Goal: Information Seeking & Learning: Learn about a topic

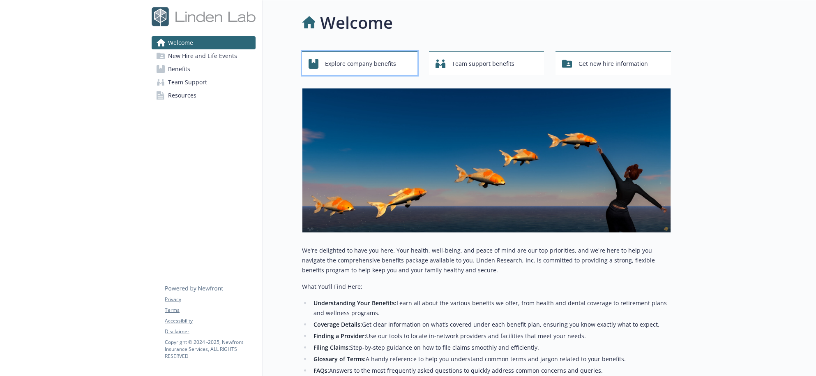
click at [370, 65] on span "Explore company benefits" at bounding box center [360, 64] width 71 height 16
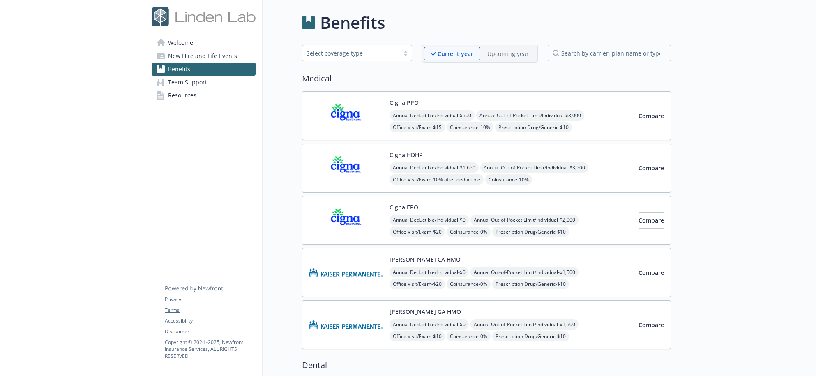
click at [186, 39] on span "Welcome" at bounding box center [180, 42] width 25 height 13
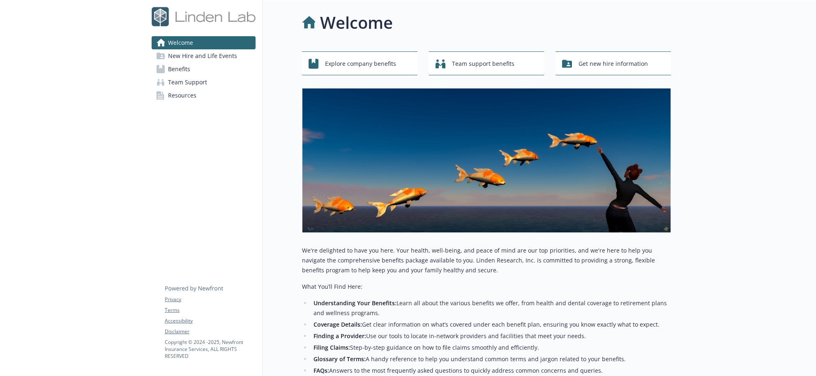
click at [189, 56] on span "New Hire and Life Events" at bounding box center [202, 55] width 69 height 13
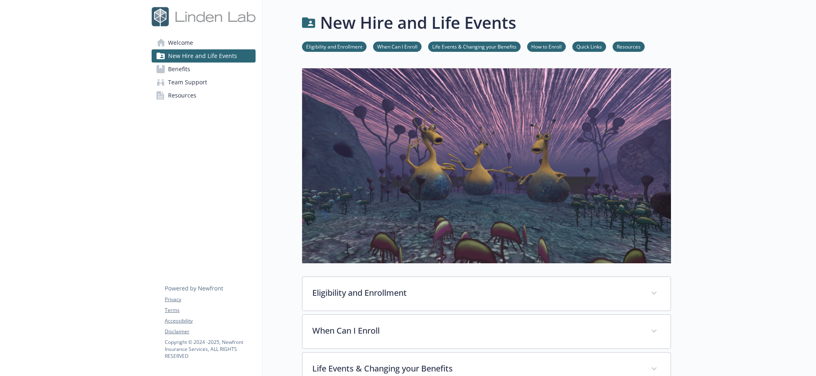
click at [173, 39] on span "Welcome" at bounding box center [180, 42] width 25 height 13
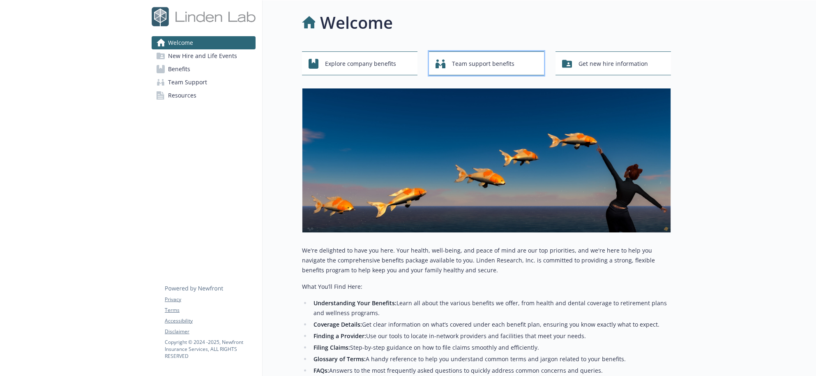
click at [464, 62] on span "Team support benefits" at bounding box center [483, 64] width 62 height 16
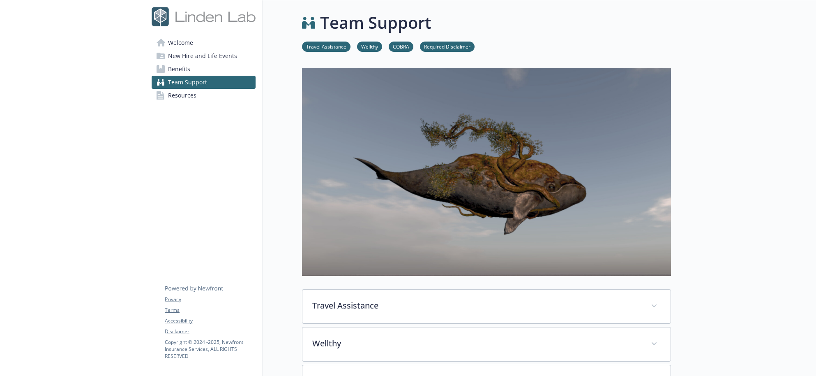
click at [176, 40] on span "Welcome" at bounding box center [180, 42] width 25 height 13
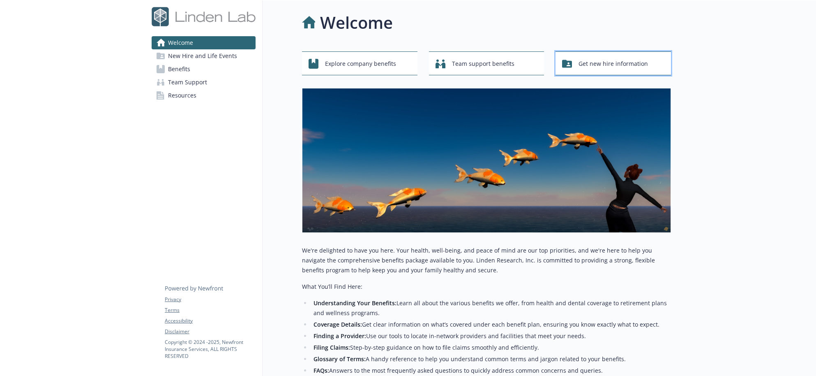
click at [586, 62] on span "Get new hire information" at bounding box center [613, 64] width 69 height 16
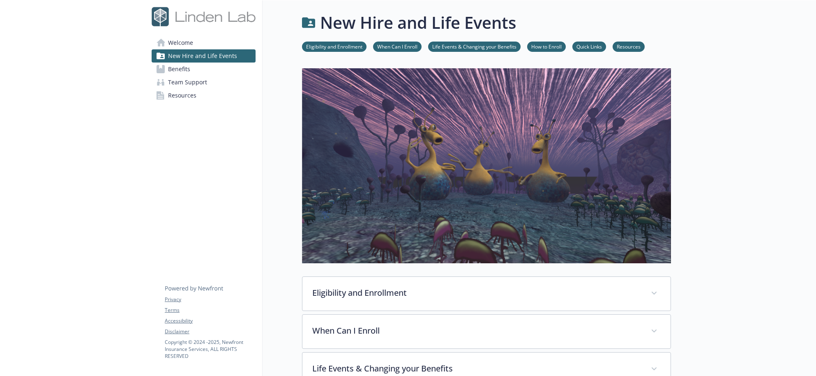
click at [183, 43] on span "Welcome" at bounding box center [180, 42] width 25 height 13
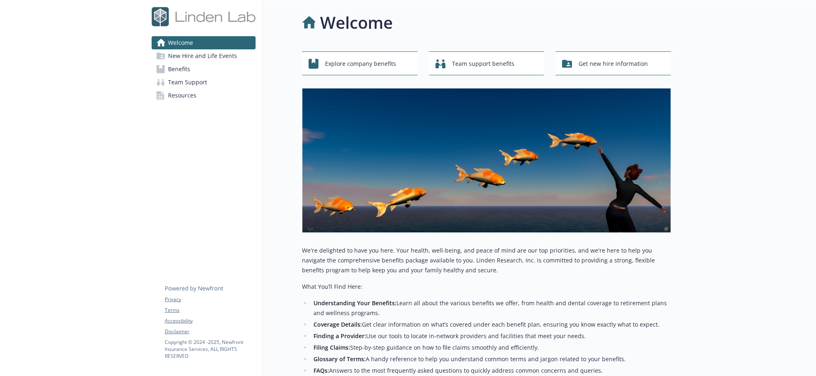
click at [184, 58] on span "New Hire and Life Events" at bounding box center [202, 55] width 69 height 13
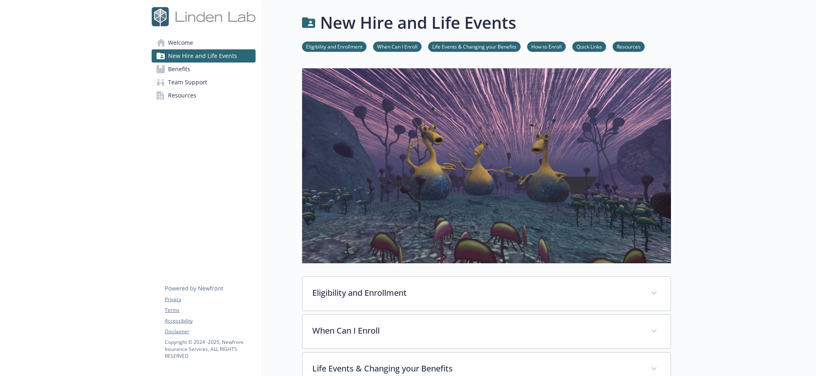
click at [183, 42] on span "Welcome" at bounding box center [180, 42] width 25 height 13
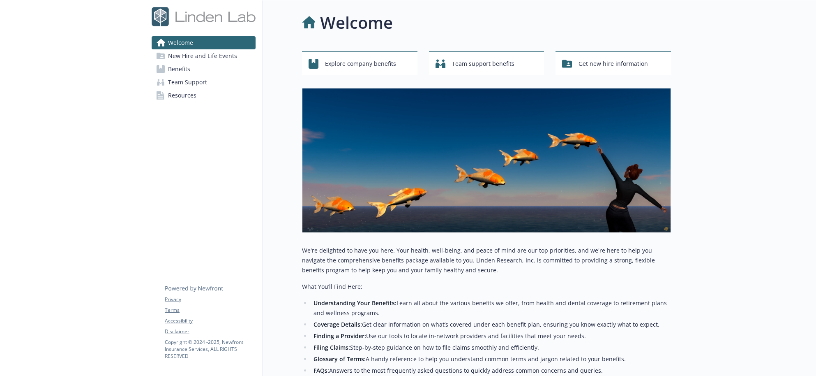
click at [189, 54] on span "New Hire and Life Events" at bounding box center [202, 55] width 69 height 13
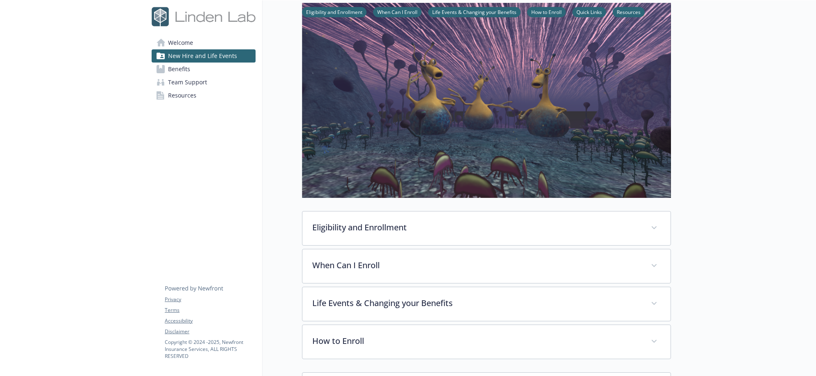
scroll to position [75, 0]
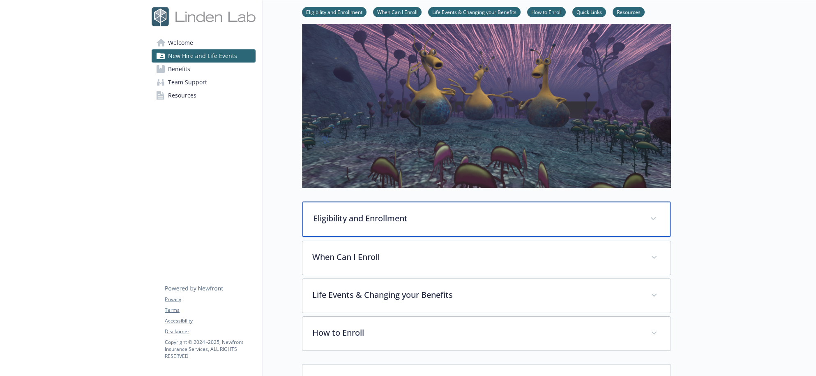
click at [370, 224] on div "Eligibility and Enrollment" at bounding box center [487, 218] width 368 height 35
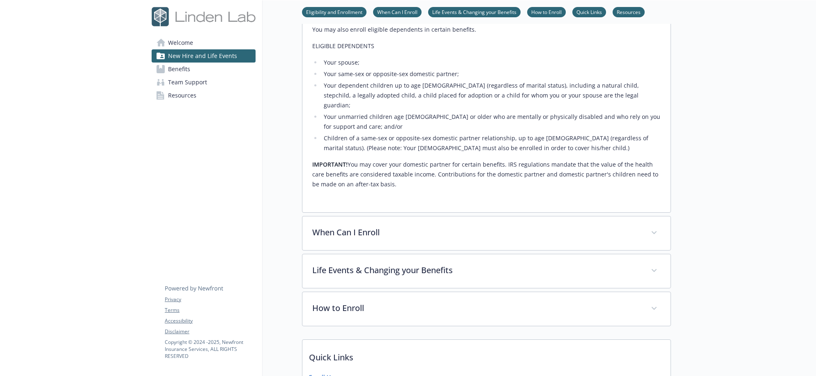
scroll to position [390, 0]
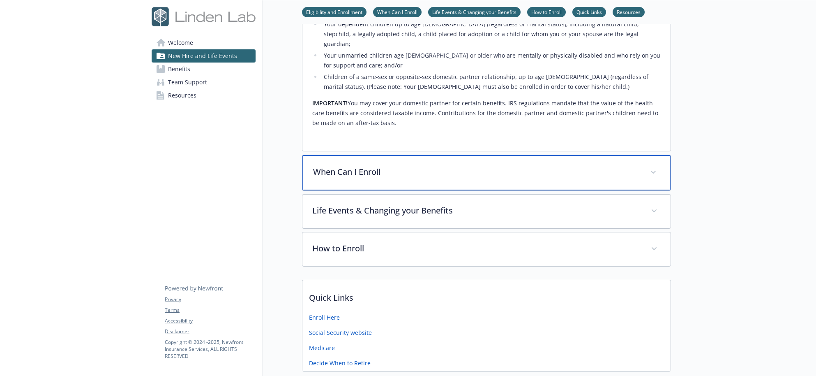
click at [421, 166] on p "When Can I Enroll" at bounding box center [476, 172] width 327 height 12
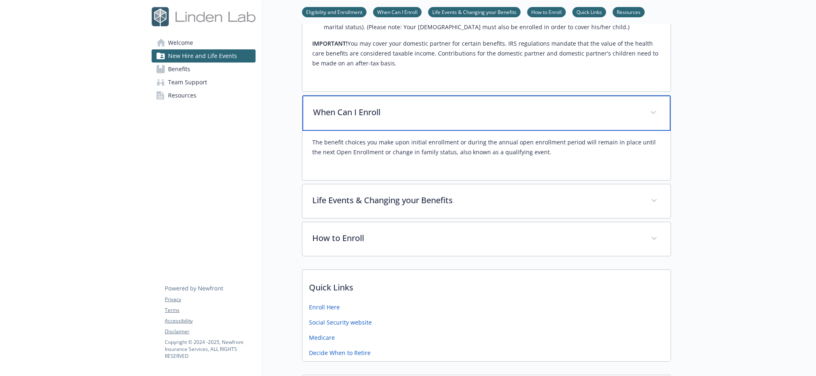
scroll to position [451, 0]
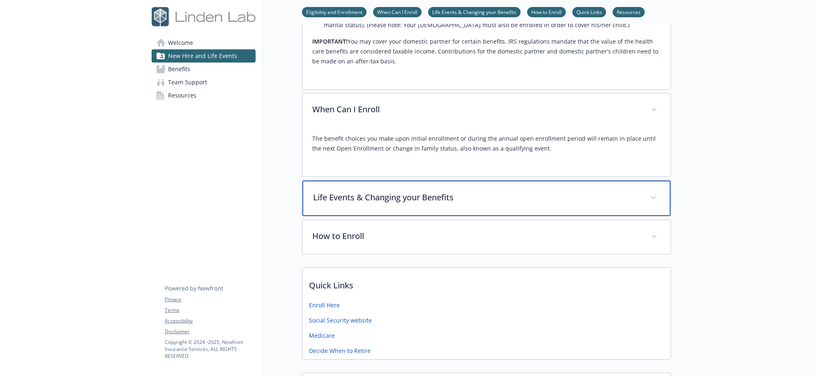
click at [411, 191] on p "Life Events & Changing your Benefits" at bounding box center [476, 197] width 327 height 12
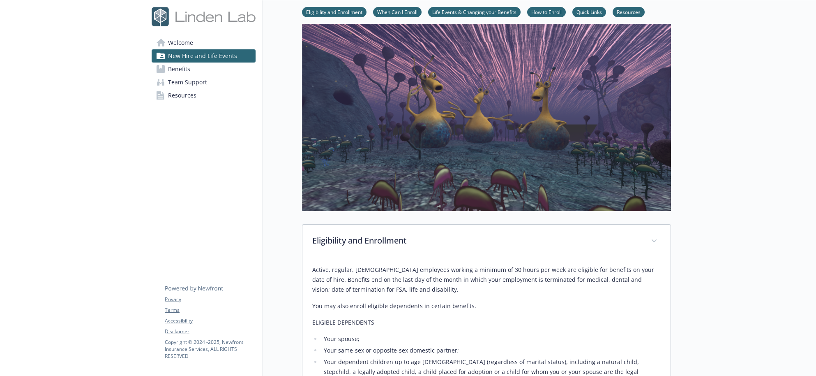
scroll to position [0, 0]
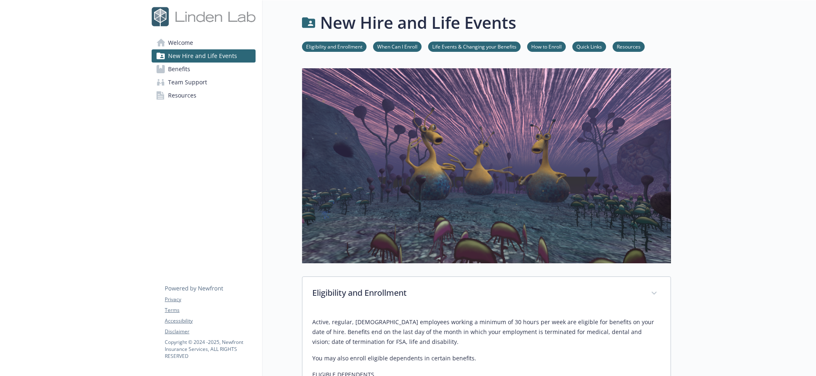
click at [383, 48] on link "When Can I Enroll" at bounding box center [397, 46] width 49 height 8
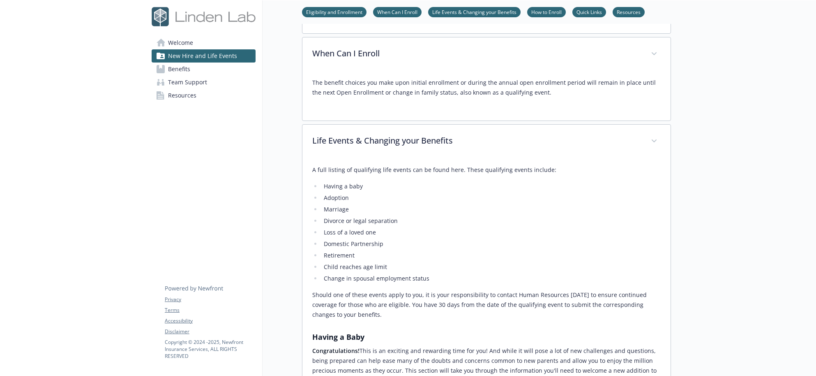
scroll to position [509, 6]
click at [180, 70] on span "Benefits" at bounding box center [179, 68] width 22 height 13
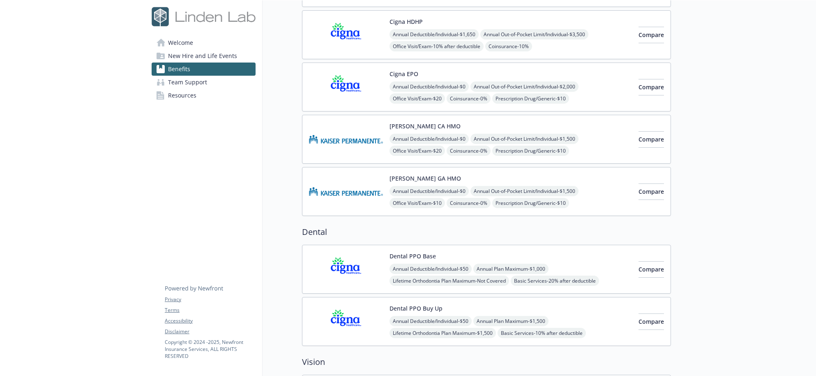
scroll to position [0, 6]
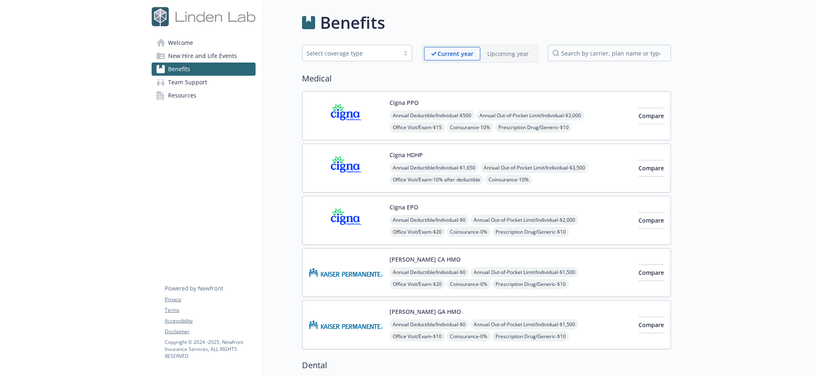
click at [354, 123] on img at bounding box center [346, 115] width 74 height 35
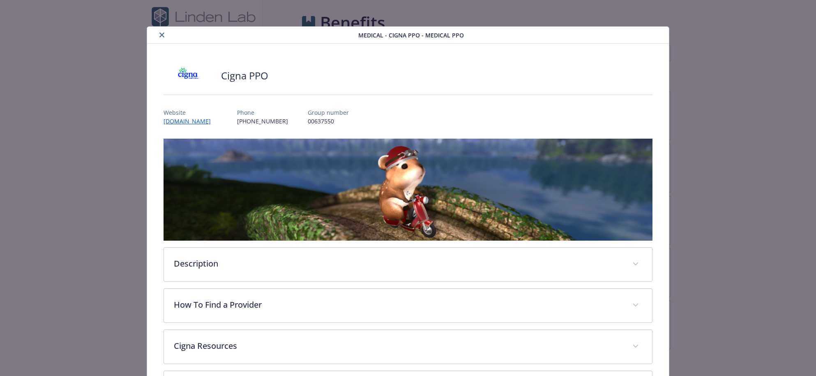
scroll to position [25, 0]
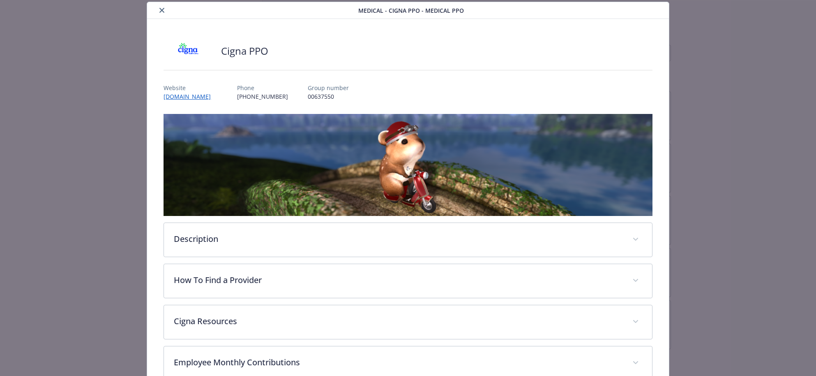
click at [158, 12] on button "close" at bounding box center [162, 10] width 10 height 10
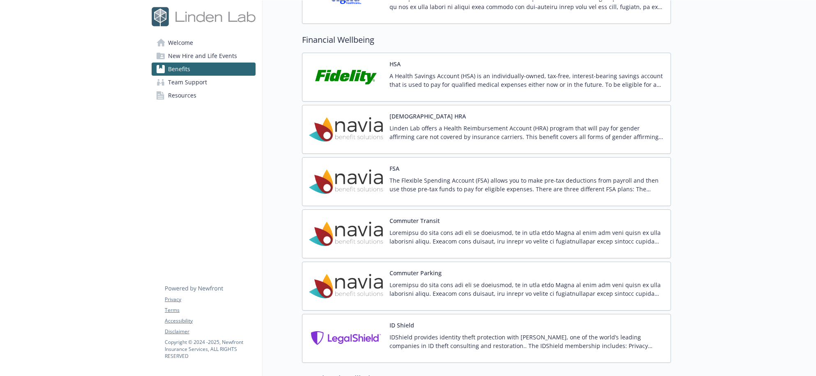
click at [400, 227] on div "Commuter Transit" at bounding box center [527, 233] width 275 height 35
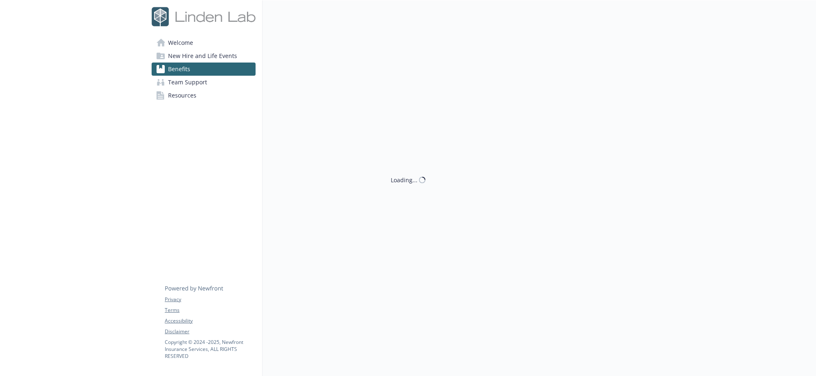
scroll to position [975, 6]
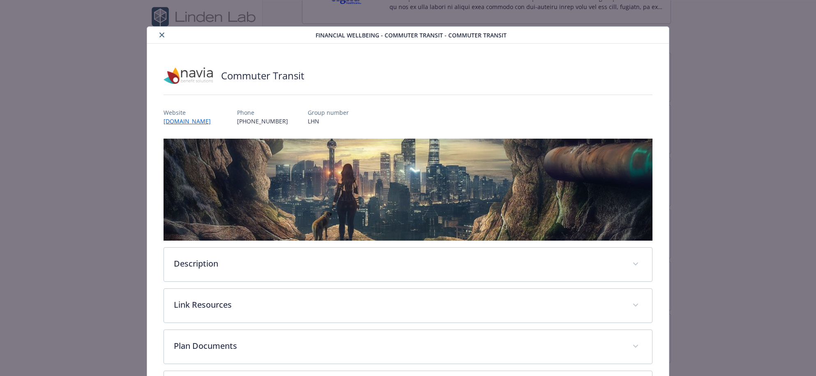
click at [160, 32] on button "close" at bounding box center [162, 35] width 10 height 10
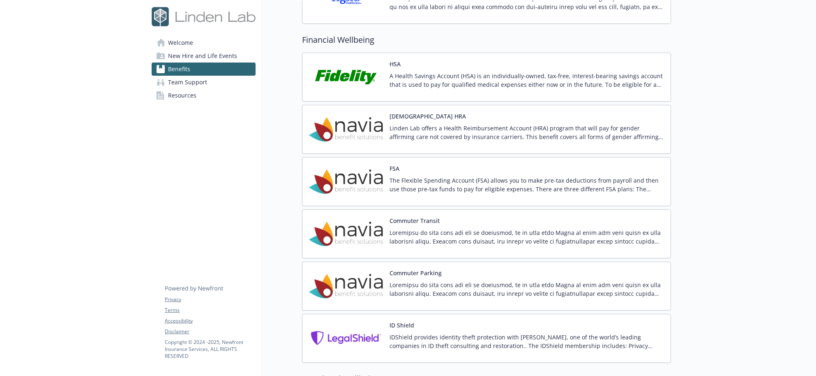
click at [390, 274] on button "Commuter Parking" at bounding box center [416, 272] width 52 height 9
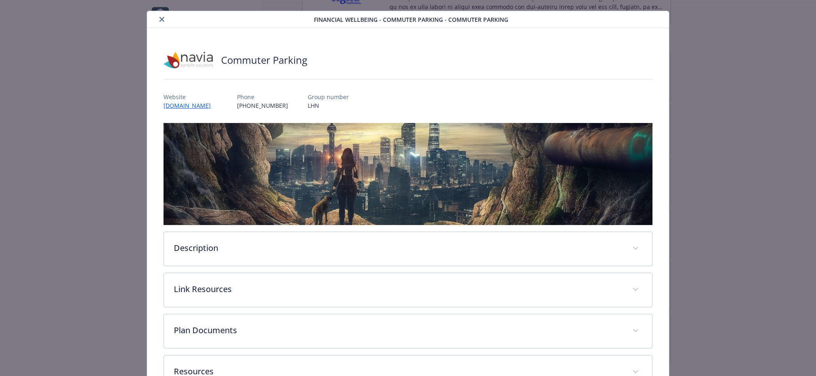
scroll to position [16, 0]
click at [157, 17] on button "close" at bounding box center [162, 19] width 10 height 10
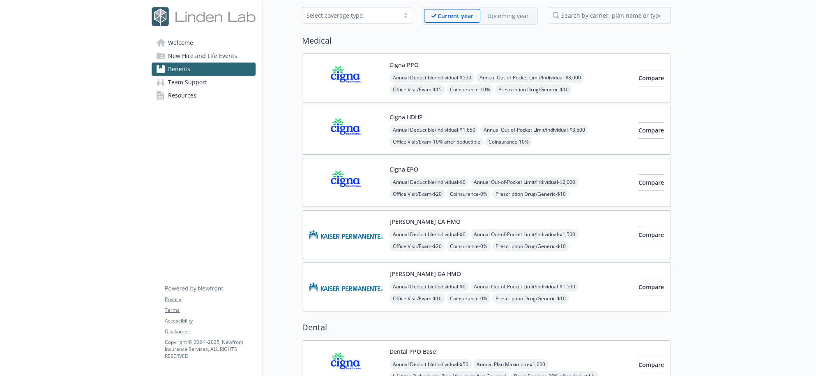
scroll to position [0, 6]
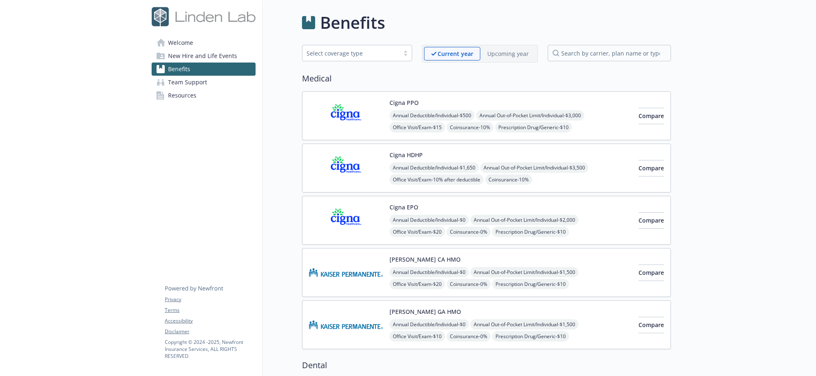
click at [338, 112] on img at bounding box center [346, 115] width 74 height 35
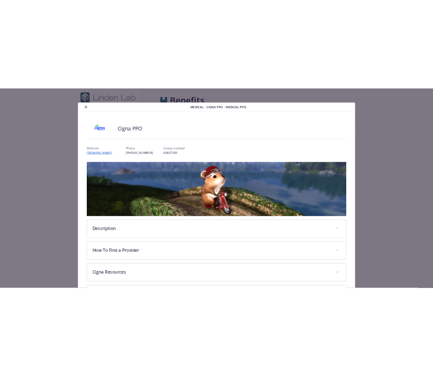
scroll to position [25, 0]
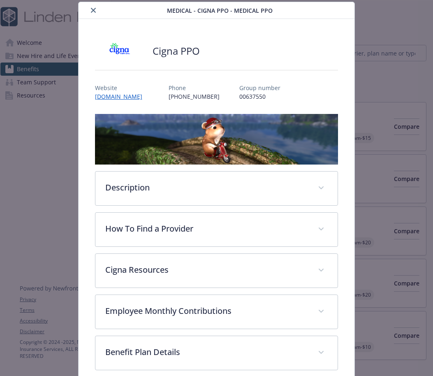
click at [93, 13] on button "close" at bounding box center [93, 10] width 10 height 10
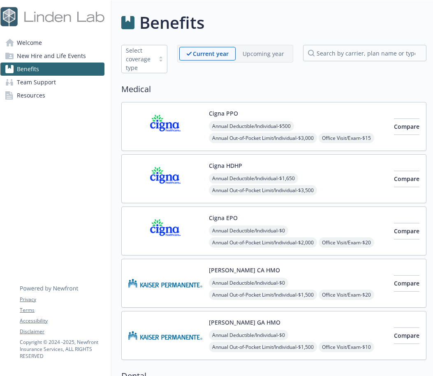
click at [26, 41] on span "Welcome" at bounding box center [29, 42] width 25 height 13
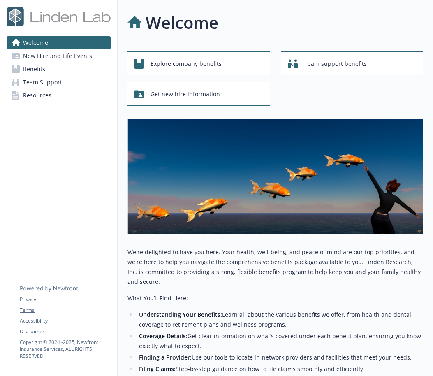
click at [51, 55] on span "New Hire and Life Events" at bounding box center [57, 55] width 69 height 13
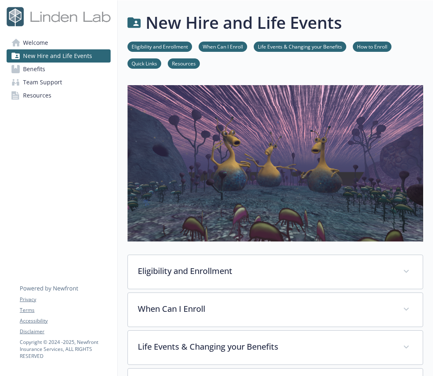
click at [194, 176] on img at bounding box center [275, 163] width 296 height 156
click at [35, 70] on span "Benefits" at bounding box center [34, 68] width 22 height 13
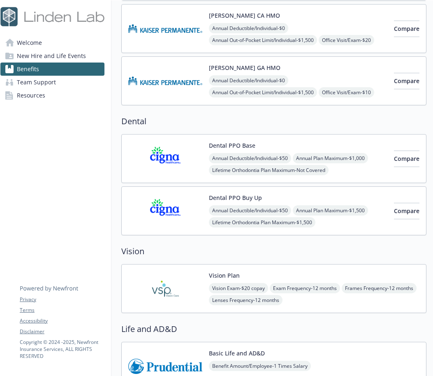
click at [156, 284] on img at bounding box center [165, 288] width 74 height 35
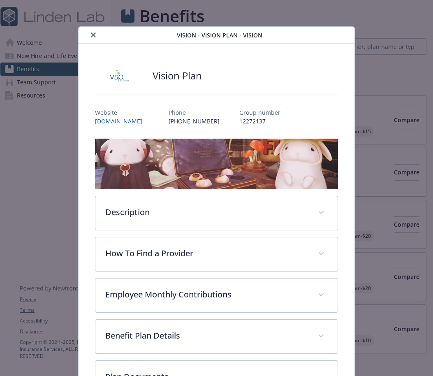
scroll to position [25, 0]
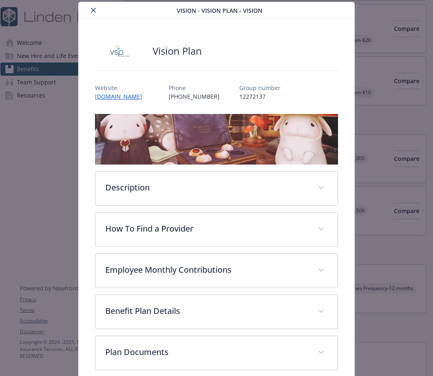
click at [91, 10] on icon "close" at bounding box center [93, 10] width 5 height 5
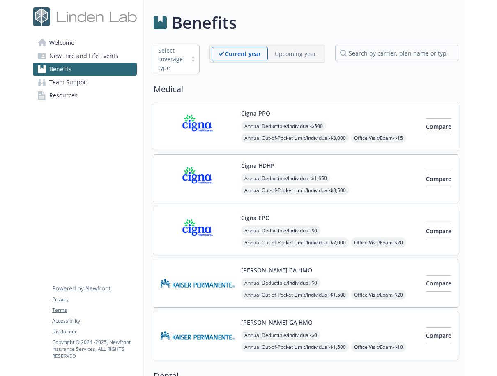
scroll to position [0, 6]
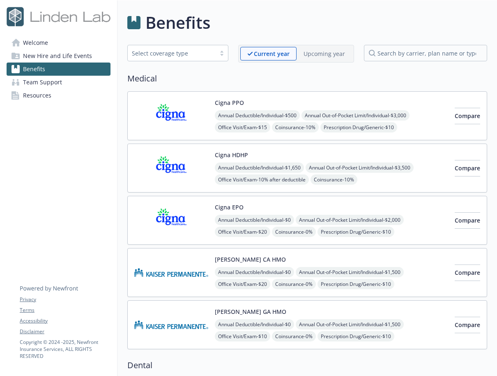
click at [158, 117] on img at bounding box center [171, 115] width 74 height 35
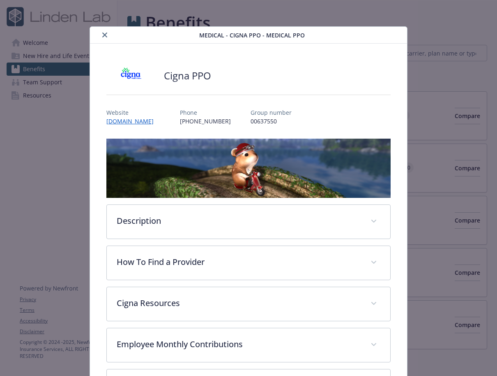
scroll to position [25, 0]
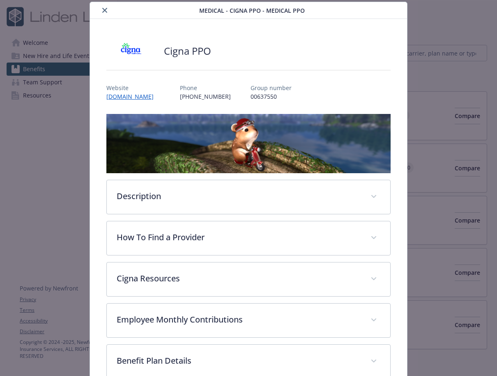
click at [104, 10] on icon "close" at bounding box center [104, 10] width 5 height 5
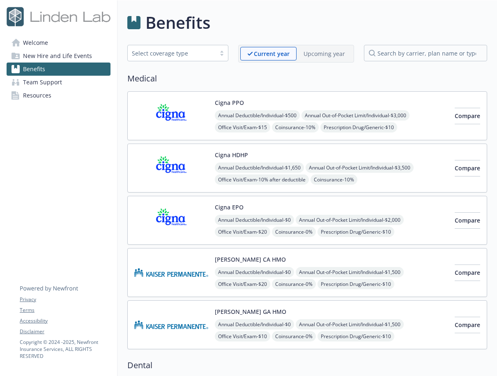
click at [153, 167] on img at bounding box center [171, 167] width 74 height 35
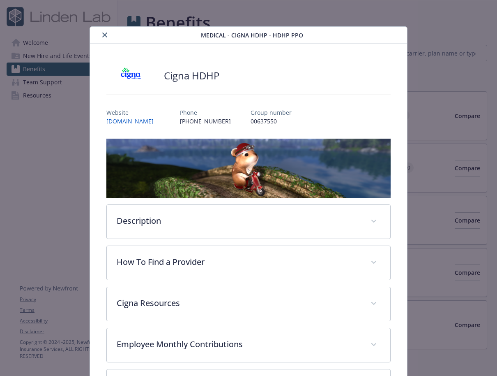
scroll to position [25, 0]
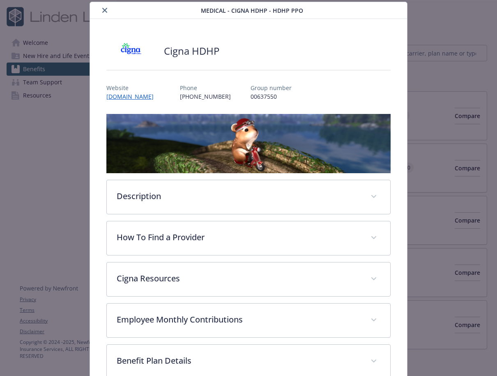
click at [100, 9] on button "close" at bounding box center [105, 10] width 10 height 10
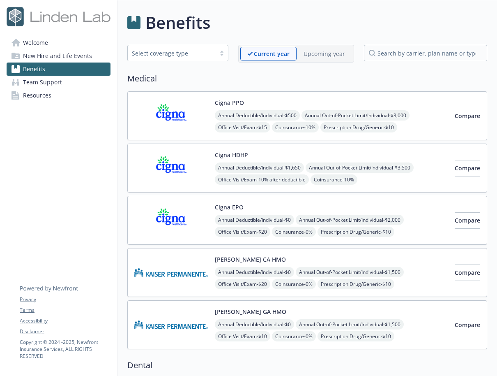
click at [157, 215] on img at bounding box center [171, 220] width 74 height 35
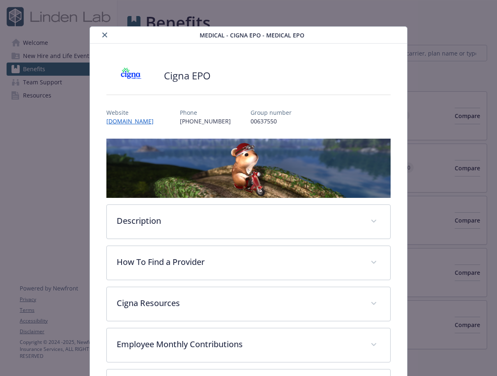
scroll to position [25, 0]
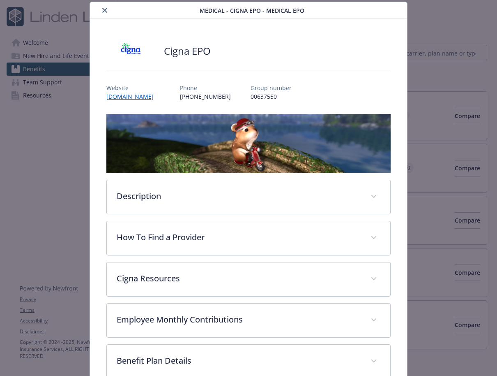
click at [103, 14] on button "close" at bounding box center [105, 10] width 10 height 10
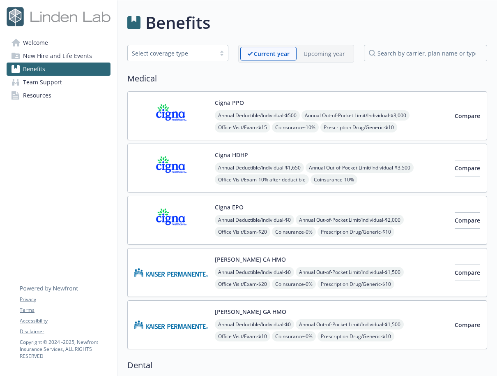
click at [171, 280] on img at bounding box center [171, 272] width 74 height 35
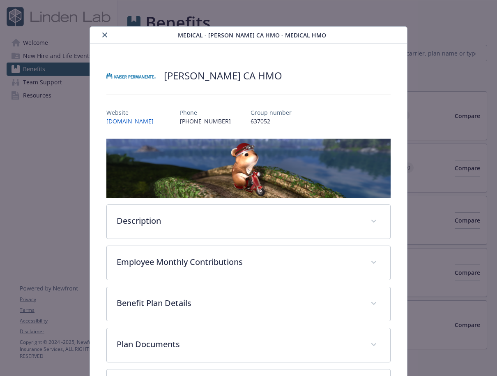
scroll to position [25, 0]
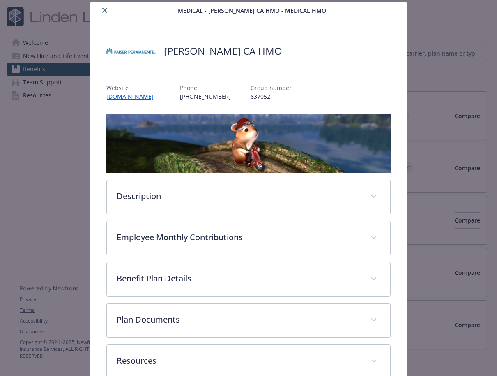
click at [103, 9] on icon "close" at bounding box center [104, 10] width 5 height 5
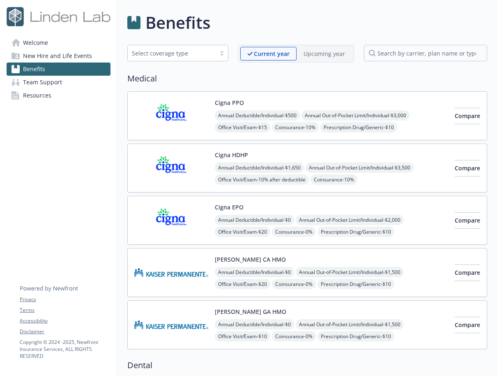
click at [165, 317] on img at bounding box center [171, 324] width 74 height 35
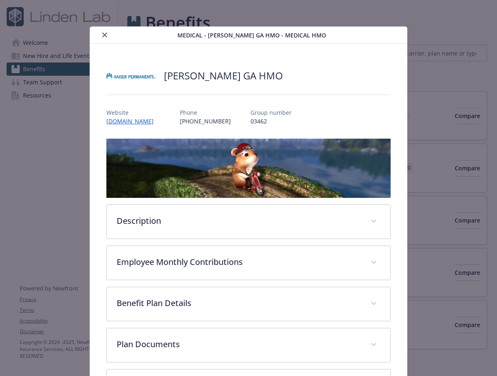
scroll to position [25, 0]
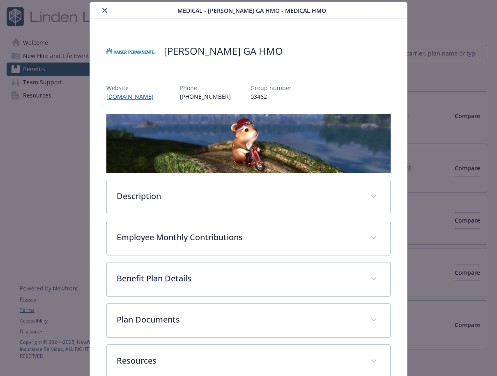
click at [102, 5] on button "close" at bounding box center [105, 10] width 10 height 10
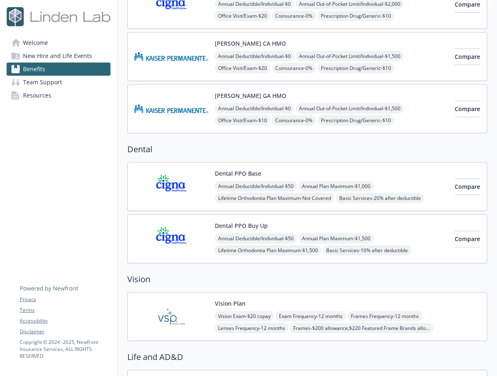
click at [175, 200] on img at bounding box center [171, 186] width 74 height 35
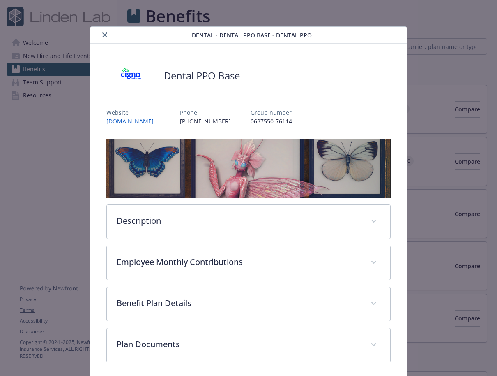
scroll to position [216, 6]
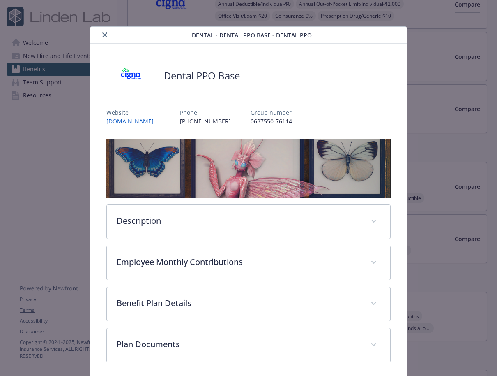
click at [102, 36] on icon "close" at bounding box center [104, 34] width 5 height 5
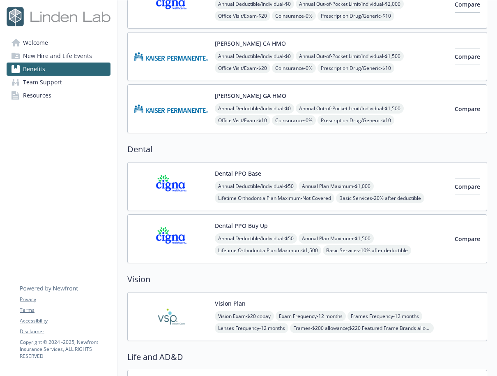
click at [166, 241] on img at bounding box center [171, 238] width 74 height 35
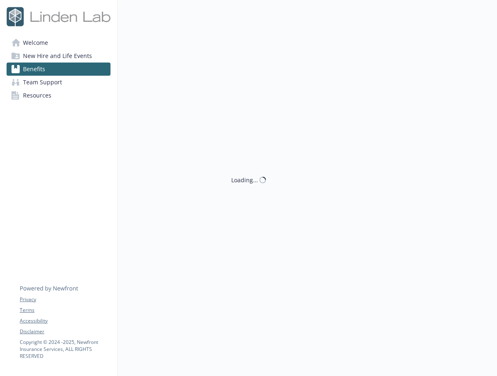
scroll to position [216, 6]
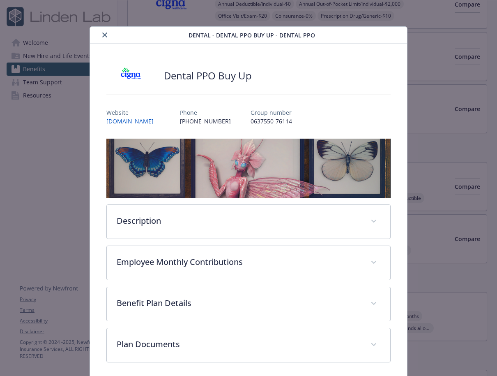
click at [98, 35] on div "details for plan Dental - Dental PPO Buy Up - Dental PPO" at bounding box center [140, 35] width 95 height 10
click at [106, 39] on button "close" at bounding box center [105, 35] width 10 height 10
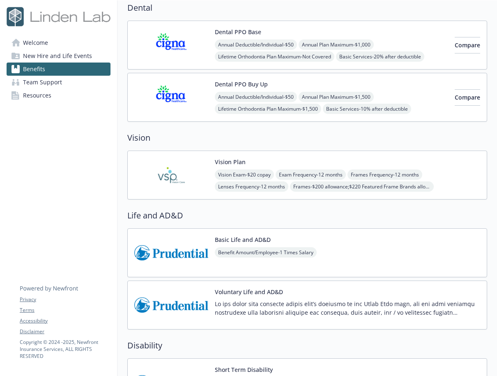
click at [166, 186] on img at bounding box center [171, 174] width 74 height 35
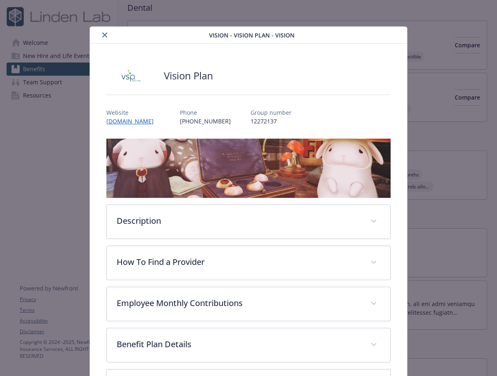
scroll to position [25, 0]
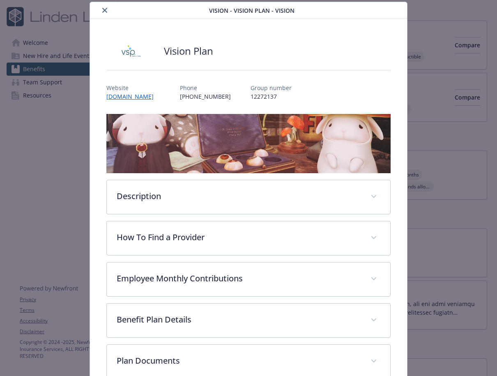
click at [105, 10] on icon "close" at bounding box center [104, 10] width 5 height 5
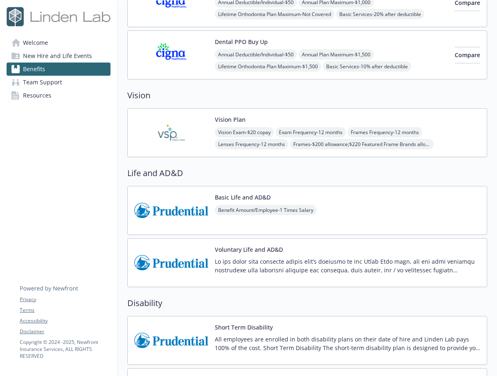
click at [172, 211] on img at bounding box center [171, 210] width 74 height 35
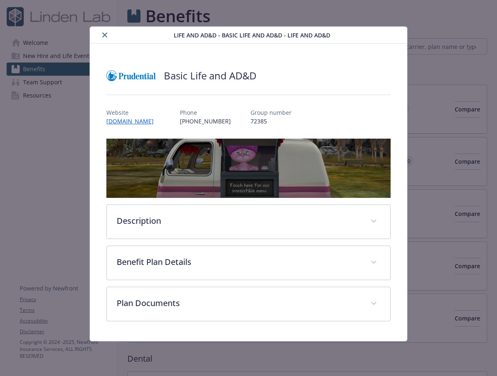
scroll to position [400, 6]
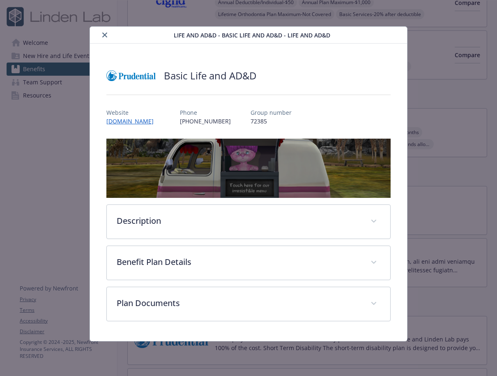
drag, startPoint x: 105, startPoint y: 34, endPoint x: 110, endPoint y: 38, distance: 6.4
click at [104, 34] on icon "close" at bounding box center [104, 34] width 5 height 5
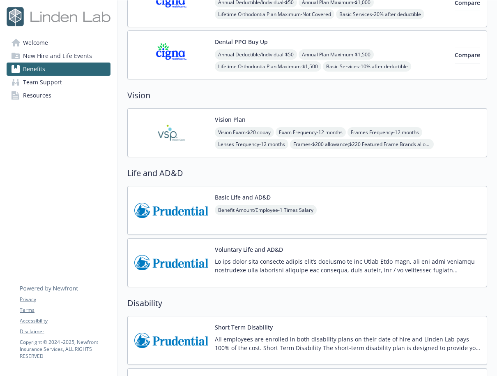
click at [169, 262] on img at bounding box center [171, 262] width 74 height 35
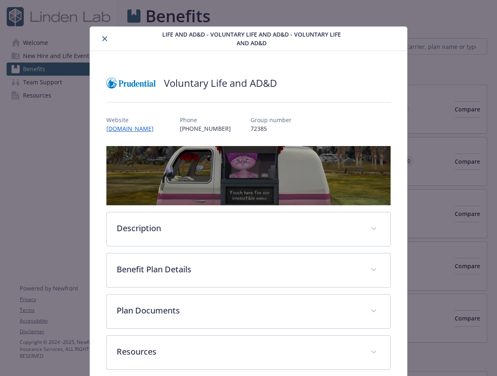
scroll to position [400, 6]
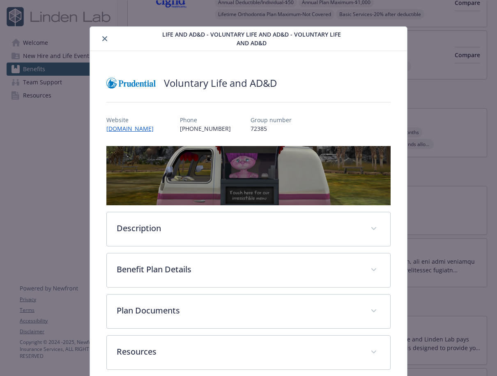
click at [102, 38] on icon "close" at bounding box center [104, 38] width 5 height 5
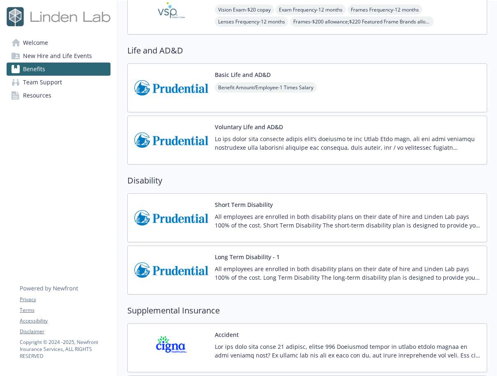
click at [175, 224] on img at bounding box center [171, 217] width 74 height 35
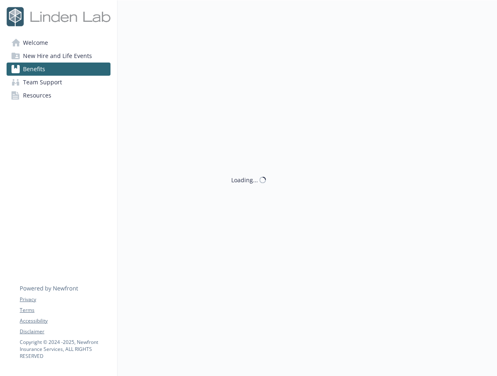
scroll to position [522, 6]
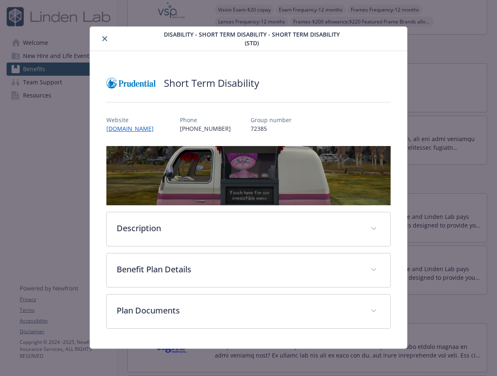
click at [102, 39] on icon "close" at bounding box center [104, 38] width 5 height 5
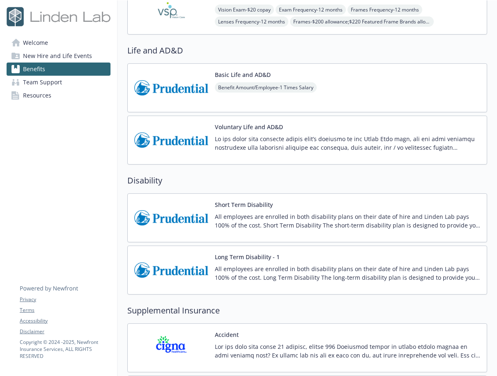
click at [159, 263] on img at bounding box center [171, 269] width 74 height 35
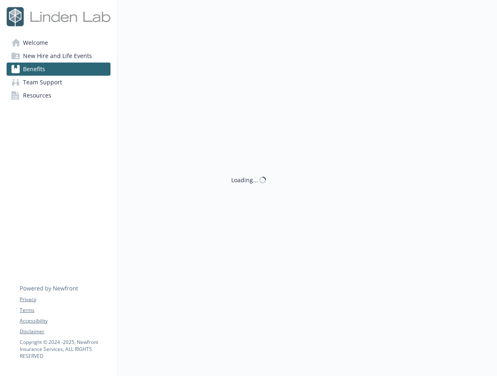
scroll to position [522, 6]
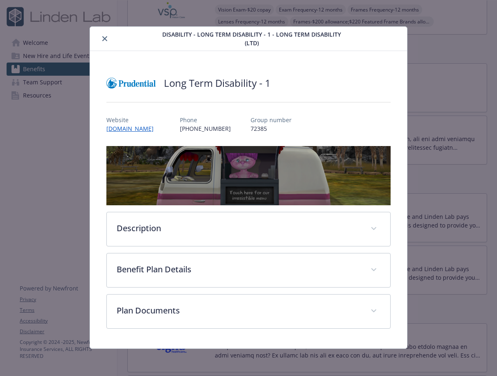
click at [105, 38] on icon "close" at bounding box center [104, 38] width 5 height 5
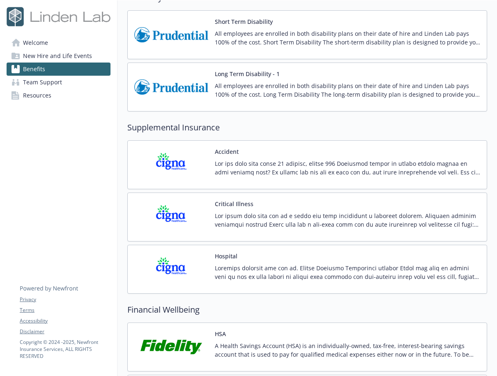
click at [158, 168] on img at bounding box center [171, 164] width 74 height 35
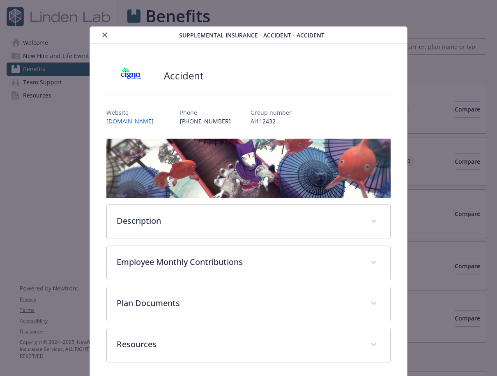
scroll to position [705, 6]
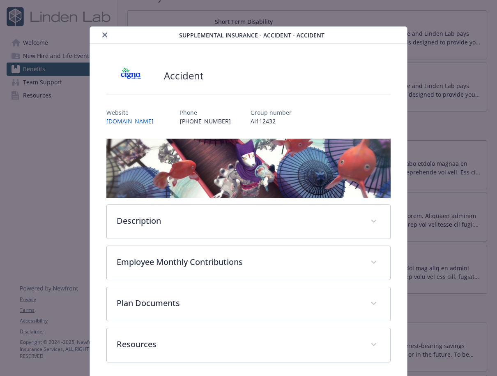
click at [104, 35] on icon "close" at bounding box center [104, 34] width 5 height 5
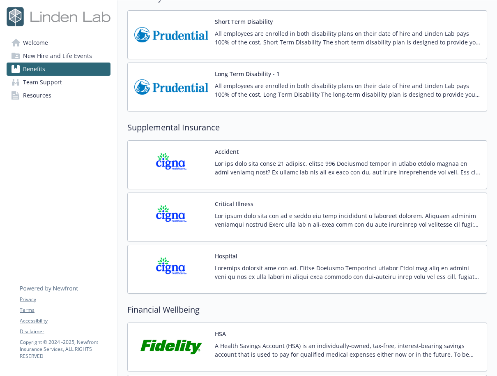
click at [169, 216] on img at bounding box center [171, 216] width 74 height 35
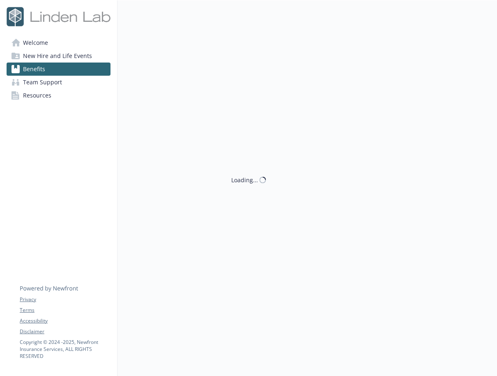
scroll to position [705, 6]
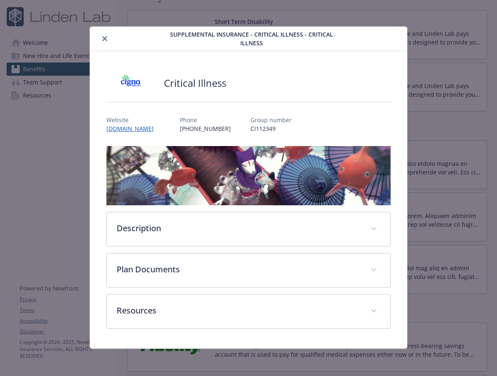
click at [99, 34] on div "details for plan Supplemental Insurance - Critical Illness - Critical Illness" at bounding box center [125, 39] width 65 height 10
click at [103, 36] on icon "close" at bounding box center [104, 38] width 5 height 5
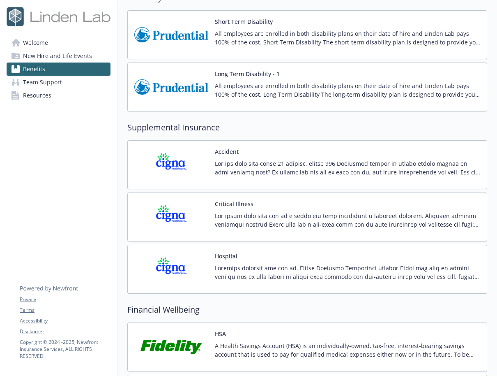
click at [164, 265] on img at bounding box center [171, 269] width 74 height 35
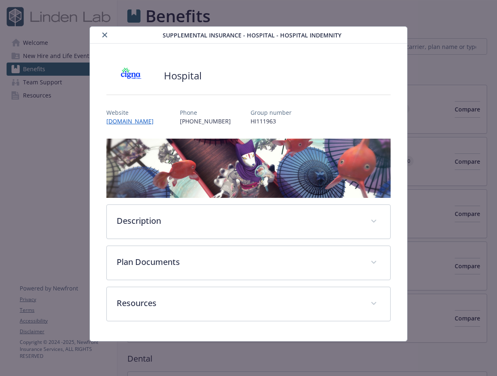
scroll to position [705, 6]
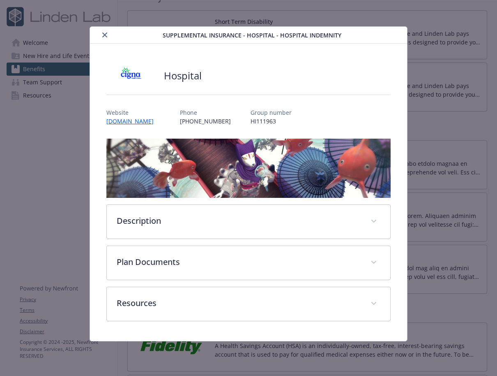
click at [103, 35] on icon "close" at bounding box center [104, 34] width 5 height 5
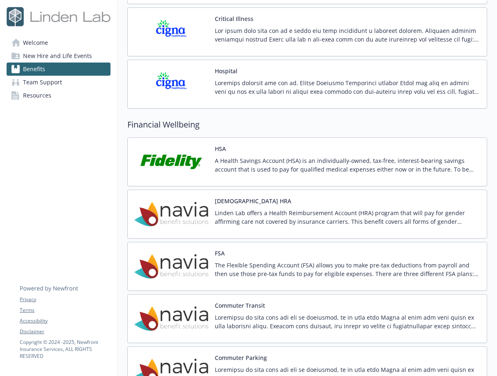
click at [170, 160] on img at bounding box center [171, 161] width 74 height 35
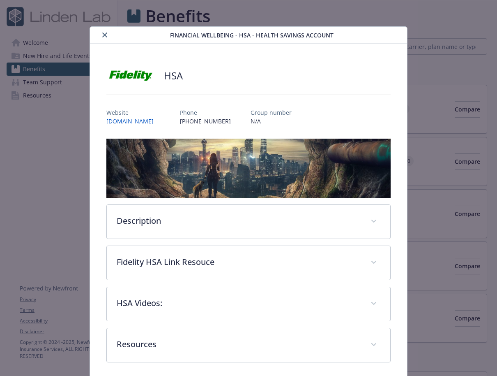
scroll to position [890, 6]
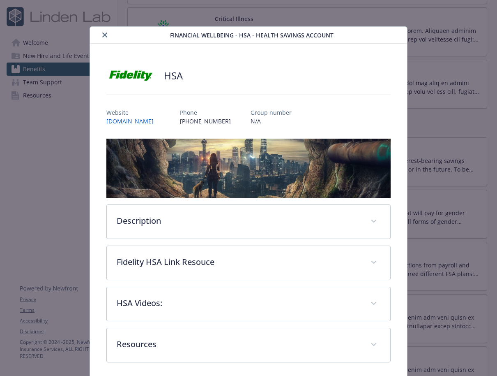
click at [104, 35] on icon "close" at bounding box center [104, 34] width 5 height 5
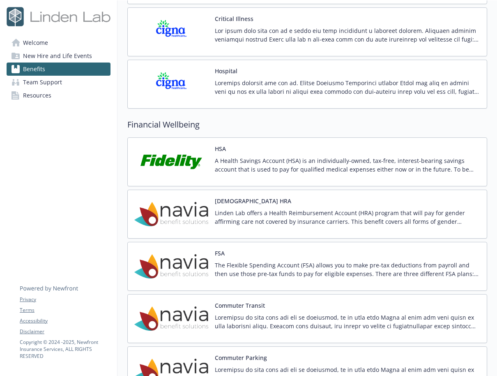
click at [190, 208] on img at bounding box center [171, 214] width 74 height 35
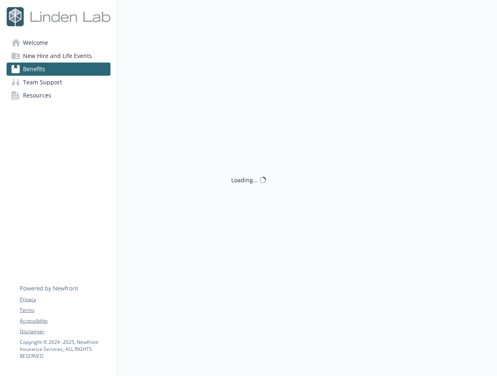
scroll to position [890, 6]
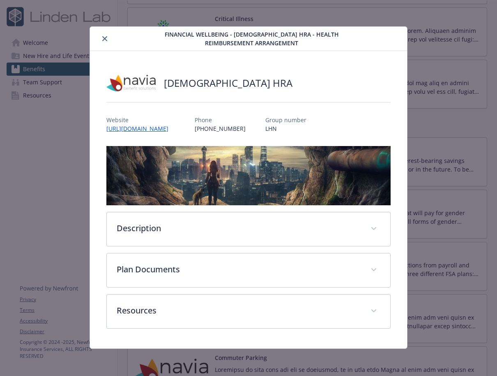
click at [102, 37] on icon "close" at bounding box center [104, 38] width 5 height 5
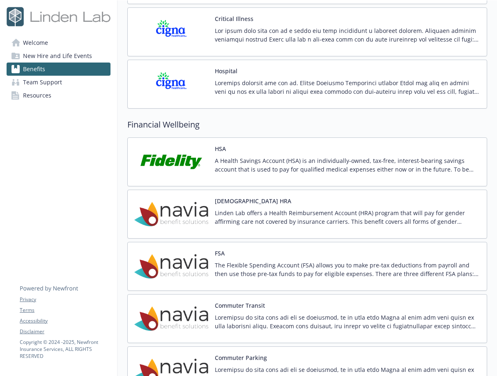
click at [191, 258] on img at bounding box center [171, 266] width 74 height 35
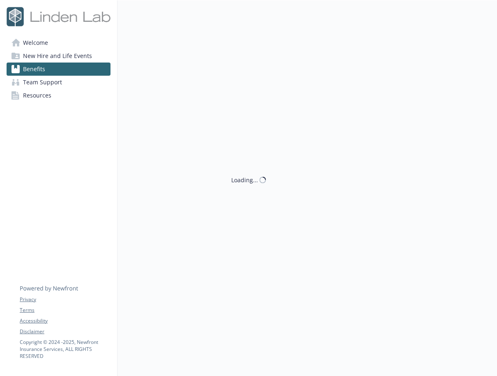
scroll to position [890, 6]
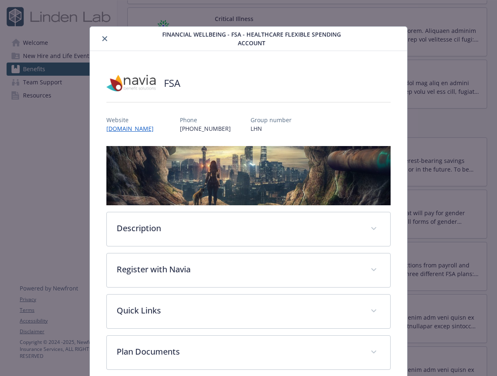
click at [106, 34] on div "details for plan Financial Wellbeing - FSA - Healthcare Flexible Spending Accou…" at bounding box center [125, 39] width 65 height 10
click at [102, 43] on div "Financial Wellbeing - FSA - Healthcare Flexible Spending Account" at bounding box center [248, 39] width 317 height 24
click at [102, 39] on icon "close" at bounding box center [104, 38] width 5 height 5
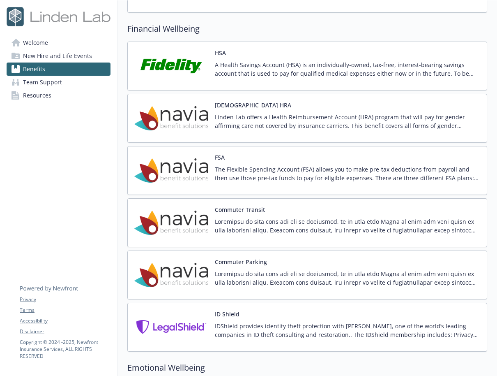
scroll to position [985, 6]
click at [181, 118] on img at bounding box center [171, 118] width 74 height 35
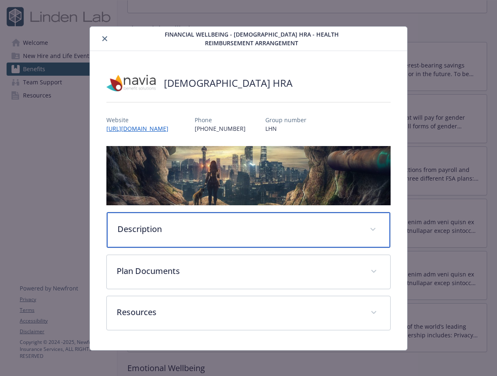
click at [134, 236] on div "Description" at bounding box center [249, 229] width 284 height 35
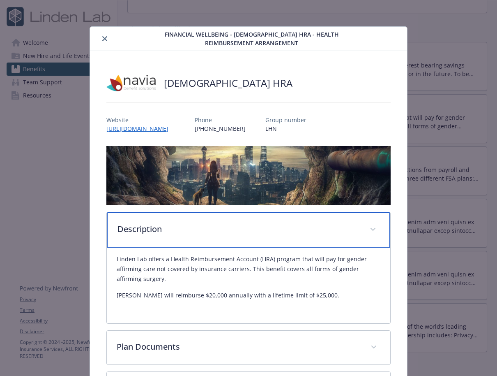
click at [134, 236] on div "Description" at bounding box center [249, 229] width 284 height 35
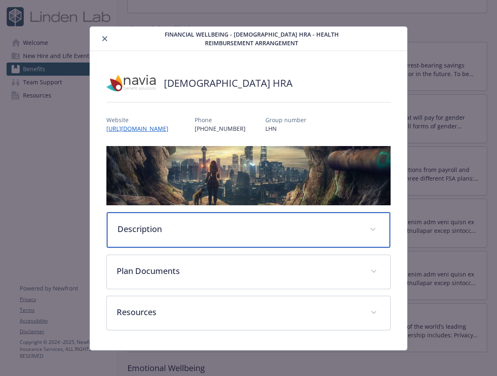
scroll to position [986, 6]
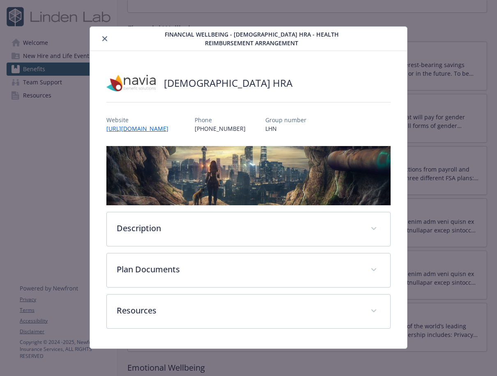
click at [210, 185] on img "details for plan Financial Wellbeing - Transgender HRA - Health Reimbursement A…" at bounding box center [248, 175] width 284 height 59
click at [208, 181] on img "details for plan Financial Wellbeing - Transgender HRA - Health Reimbursement A…" at bounding box center [248, 175] width 284 height 59
